Goal: Task Accomplishment & Management: Manage account settings

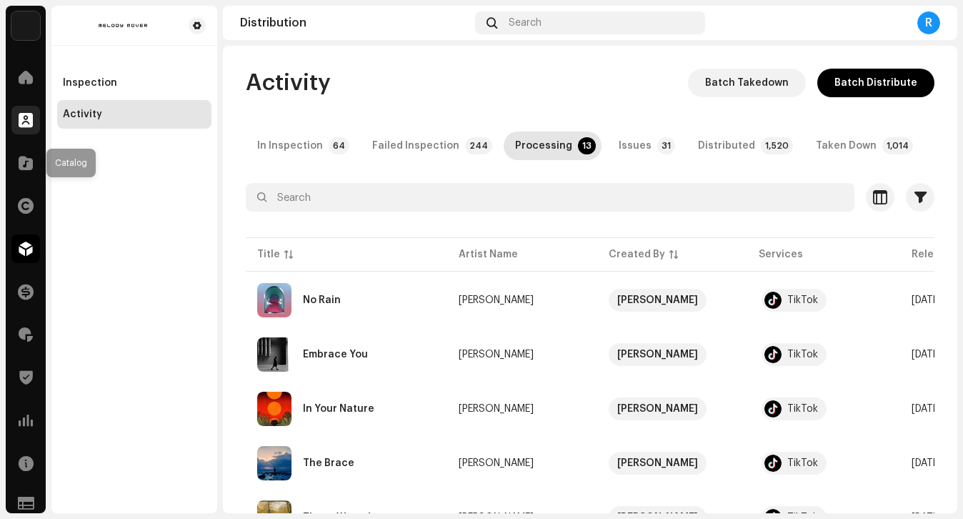
click at [21, 126] on span at bounding box center [26, 119] width 14 height 11
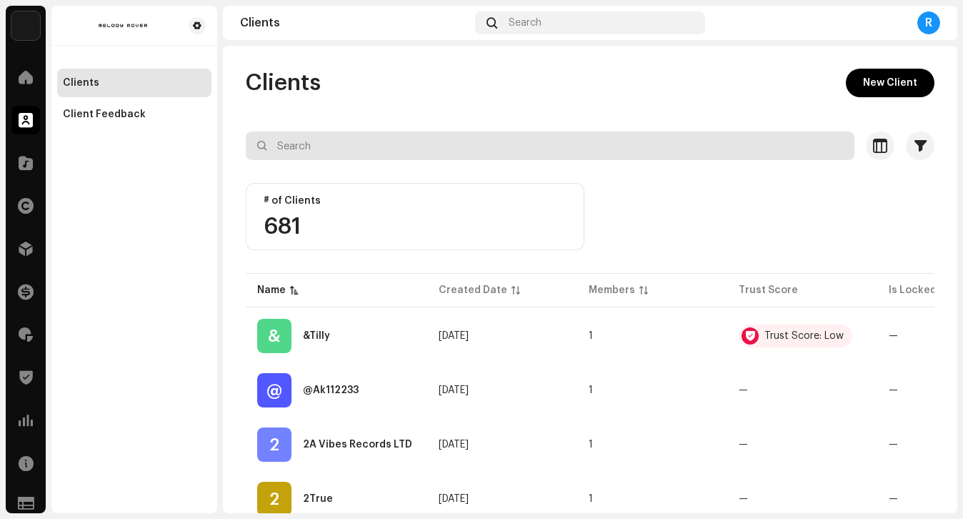
click at [637, 147] on input "text" at bounding box center [550, 145] width 609 height 29
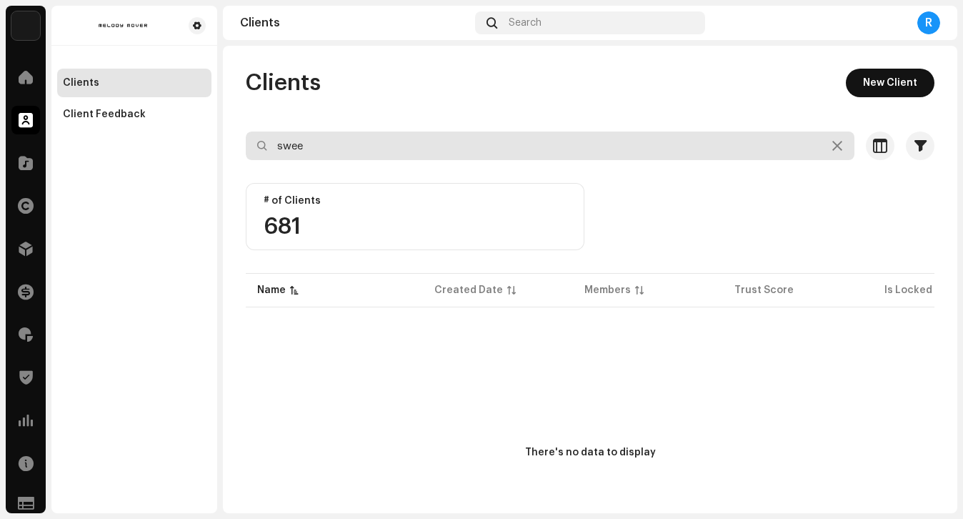
type input "swee"
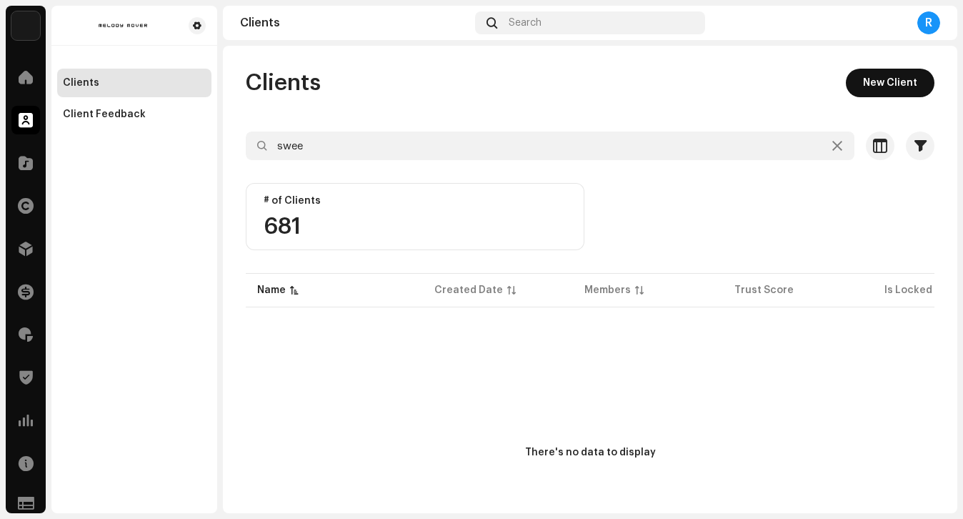
click at [911, 77] on button "New Client" at bounding box center [890, 83] width 89 height 29
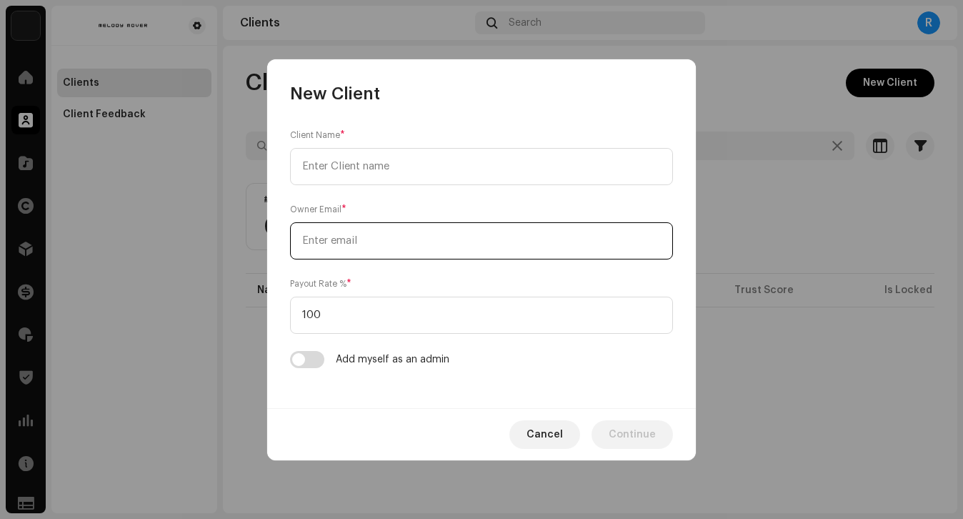
click at [416, 239] on input "email" at bounding box center [481, 240] width 383 height 37
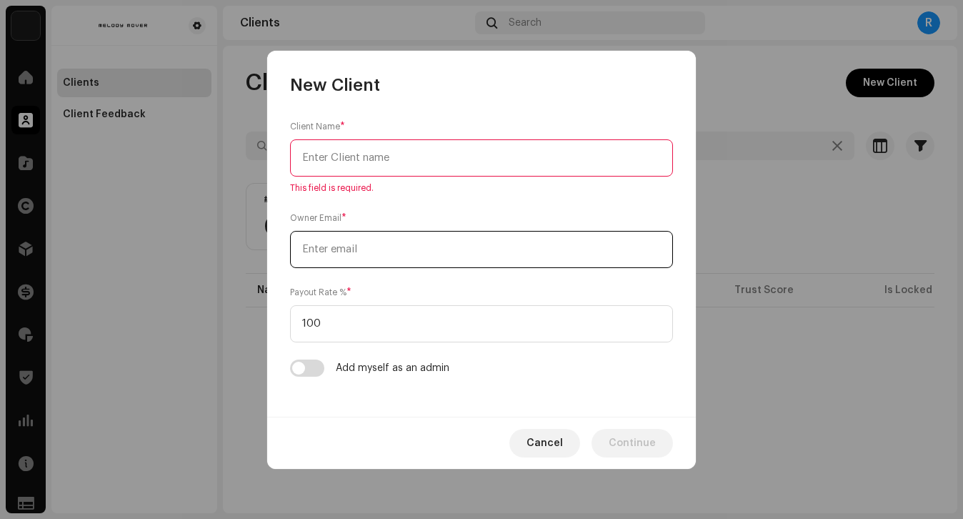
paste input "[EMAIL_ADDRESS][DOMAIN_NAME]"
type input "[EMAIL_ADDRESS][DOMAIN_NAME]"
click at [403, 167] on input "text" at bounding box center [481, 157] width 383 height 37
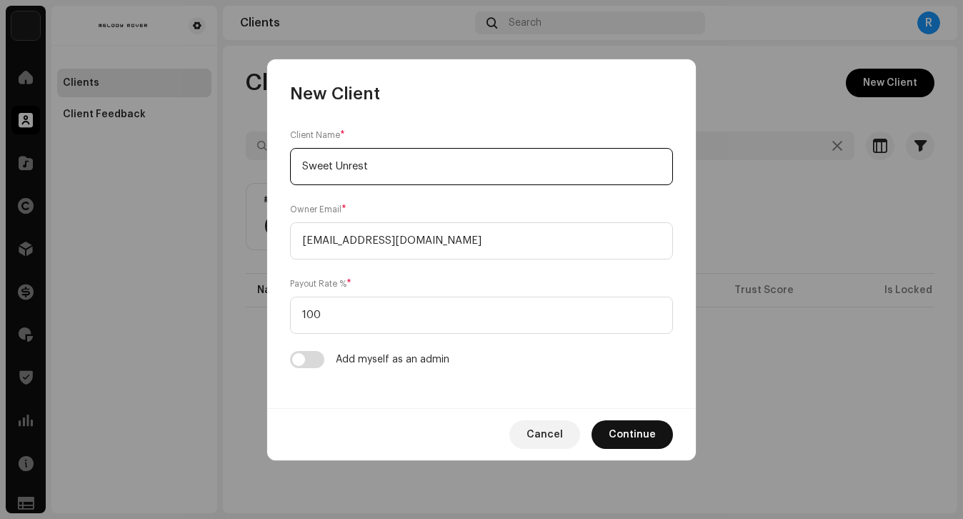
type input "Sweet Unrest"
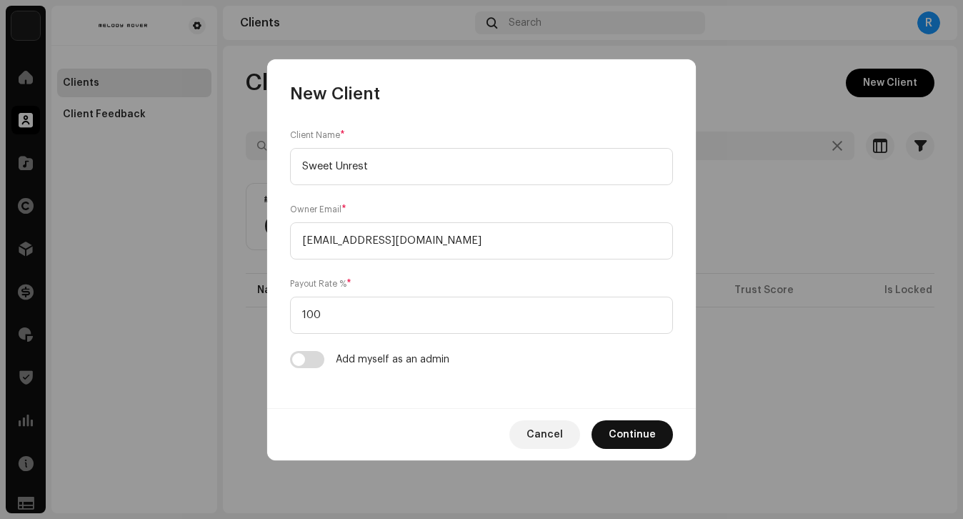
click at [633, 426] on span "Continue" at bounding box center [632, 434] width 47 height 29
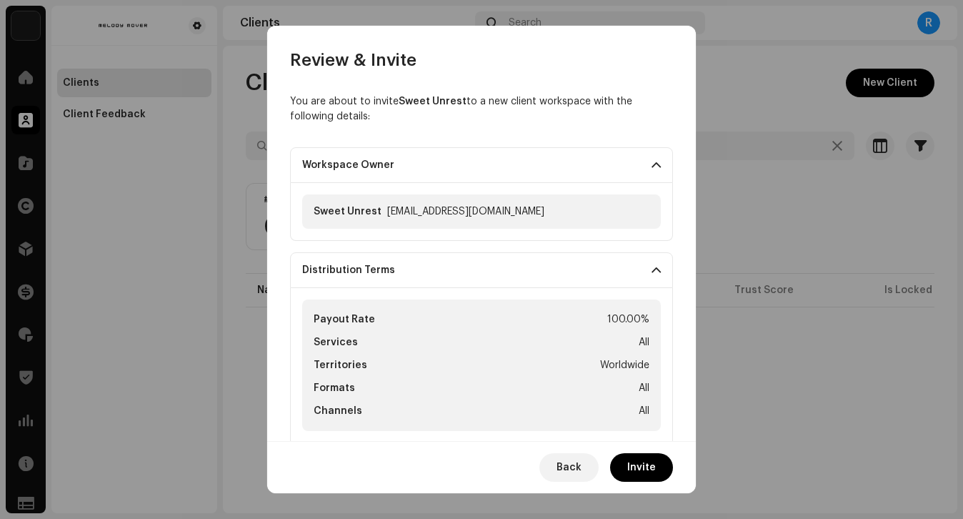
scroll to position [311, 0]
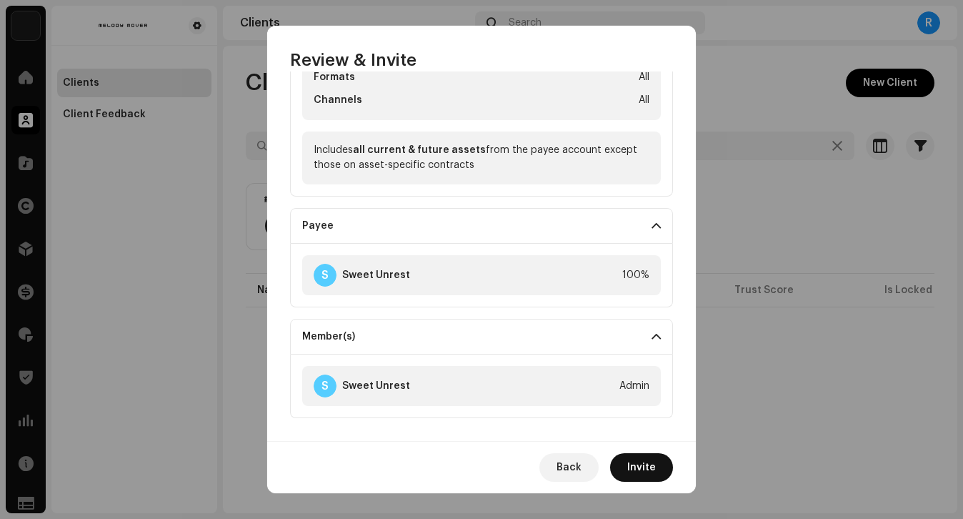
click at [638, 469] on span "Invite" at bounding box center [641, 467] width 29 height 29
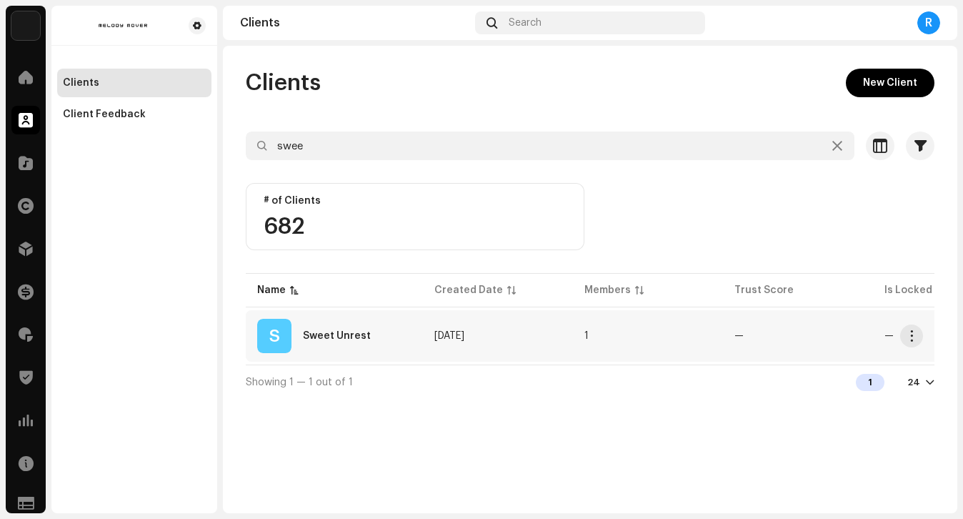
click at [335, 356] on td "S Sweet Unrest" at bounding box center [334, 335] width 177 height 51
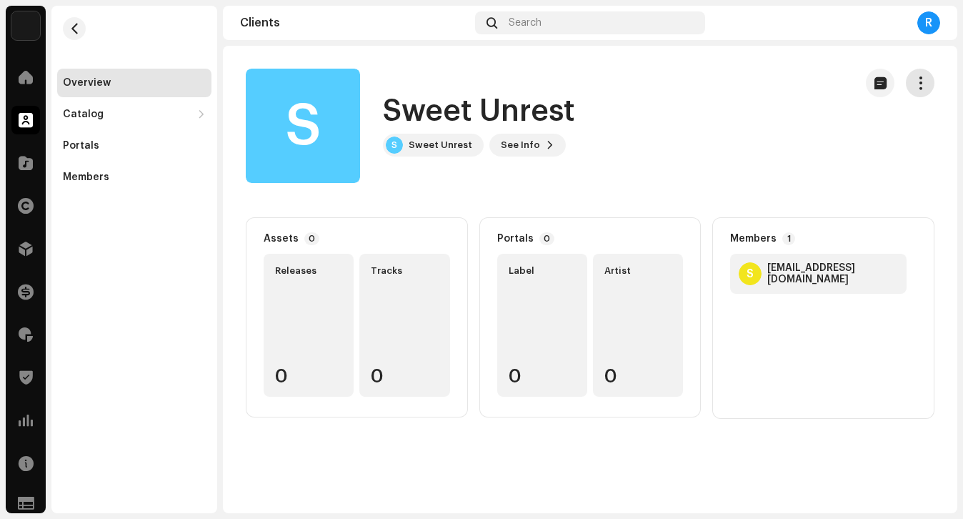
click at [932, 84] on button "button" at bounding box center [920, 83] width 29 height 29
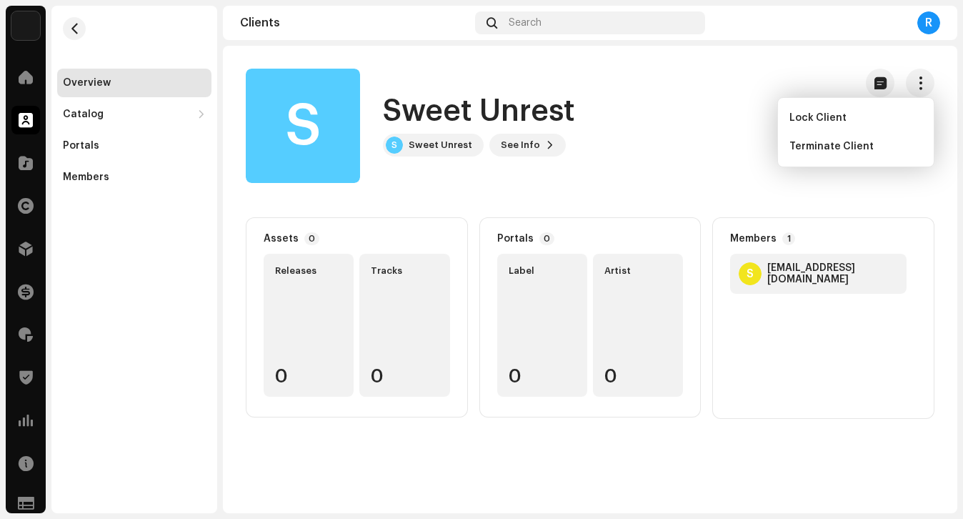
click at [650, 129] on div "S Sweet Unrest S Sweet Unrest See Info" at bounding box center [544, 126] width 597 height 114
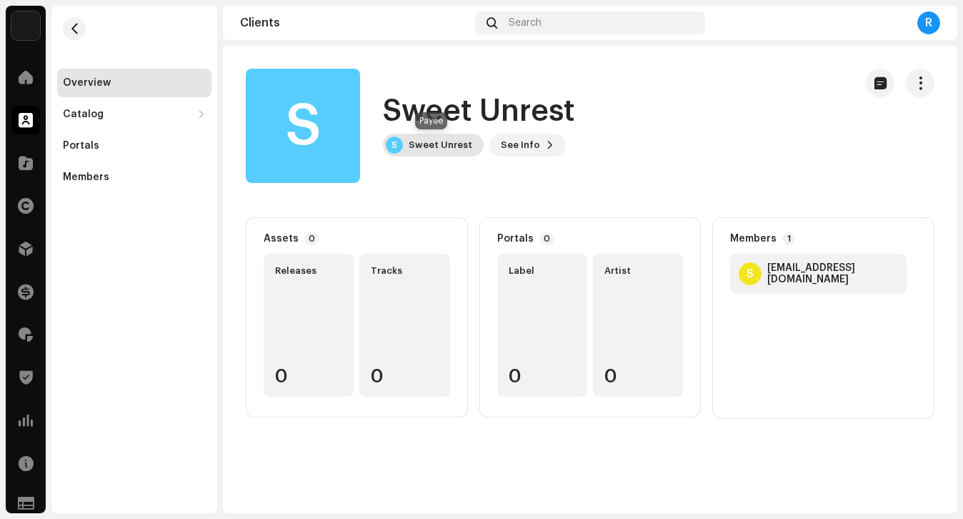
click at [444, 141] on div "Sweet Unrest" at bounding box center [441, 144] width 64 height 11
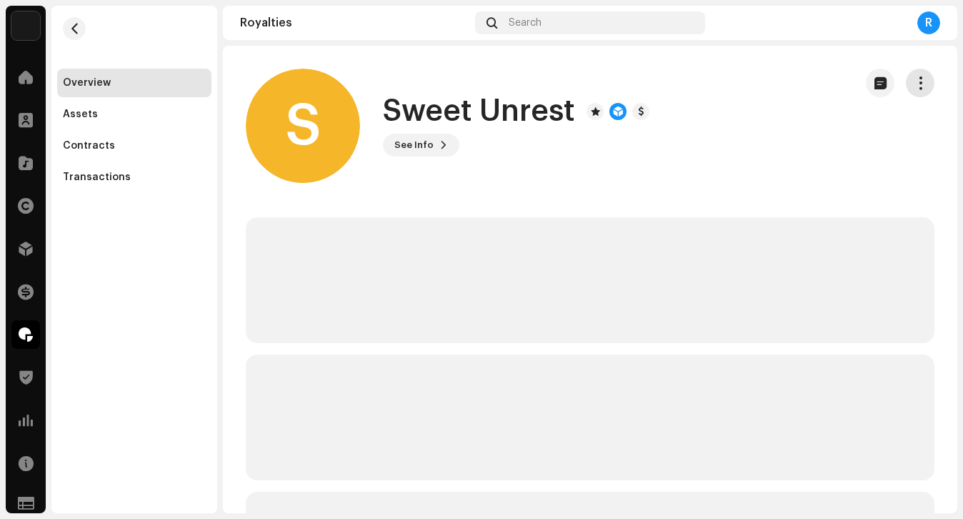
click at [914, 84] on span "button" at bounding box center [921, 82] width 14 height 11
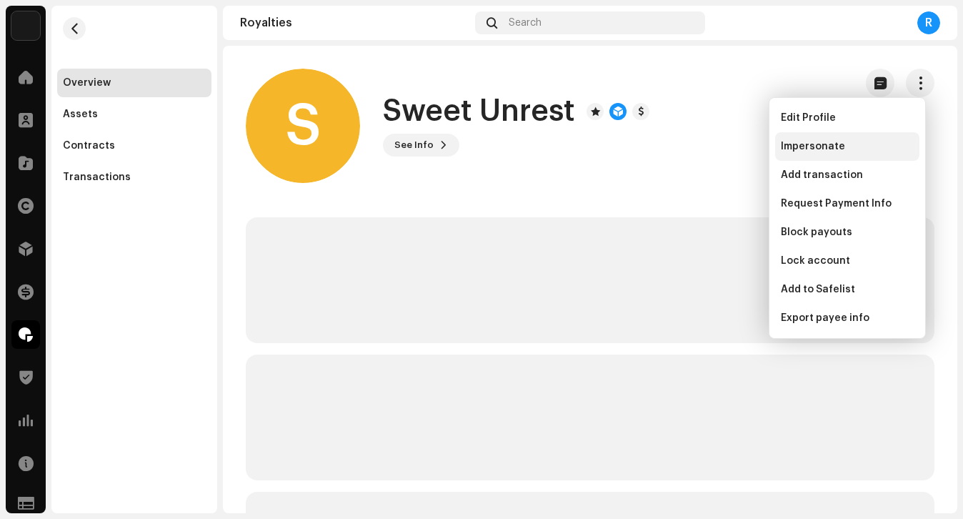
click at [830, 150] on span "Impersonate" at bounding box center [813, 146] width 64 height 11
